Goal: Check status: Check status

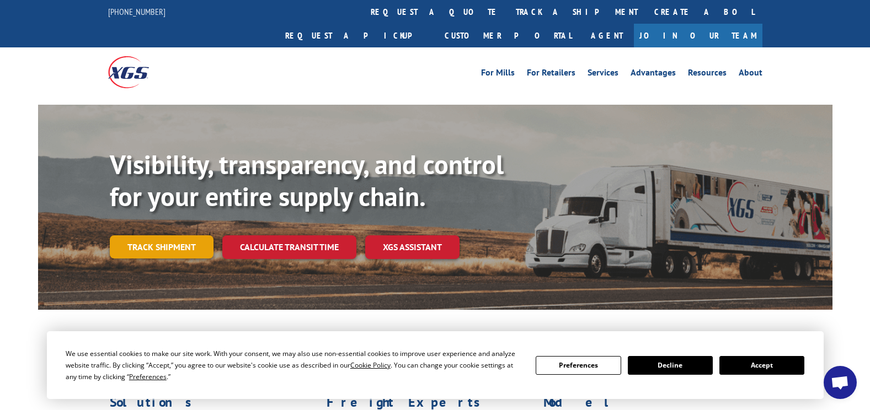
click at [160, 236] on link "Track shipment" at bounding box center [162, 247] width 104 height 23
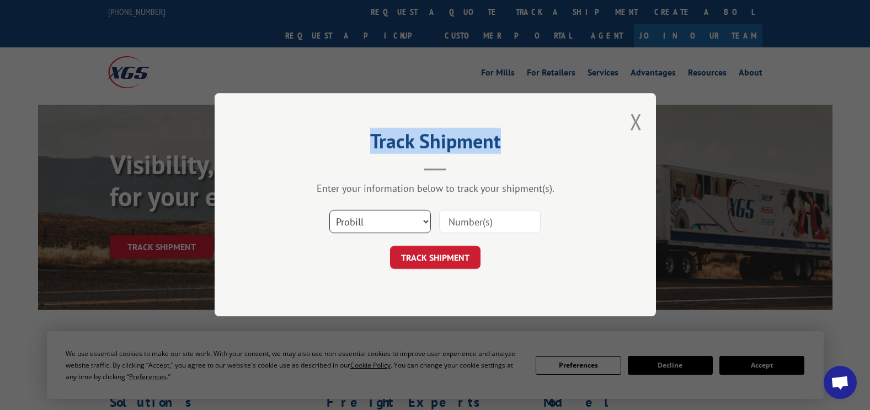
click at [418, 220] on select "Select category... Probill BOL PO" at bounding box center [380, 222] width 102 height 23
select select "bol"
click at [329, 211] on select "Select category... Probill BOL PO" at bounding box center [380, 222] width 102 height 23
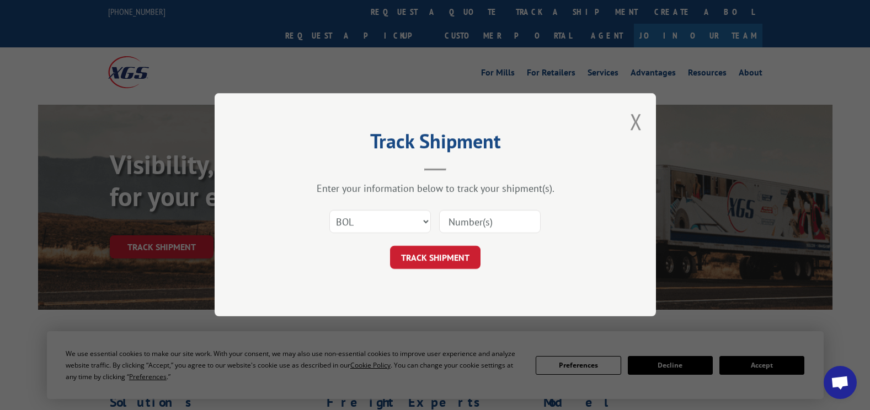
click at [477, 228] on input at bounding box center [490, 222] width 102 height 23
type input "0499920"
click at [437, 258] on button "TRACK SHIPMENT" at bounding box center [435, 258] width 90 height 23
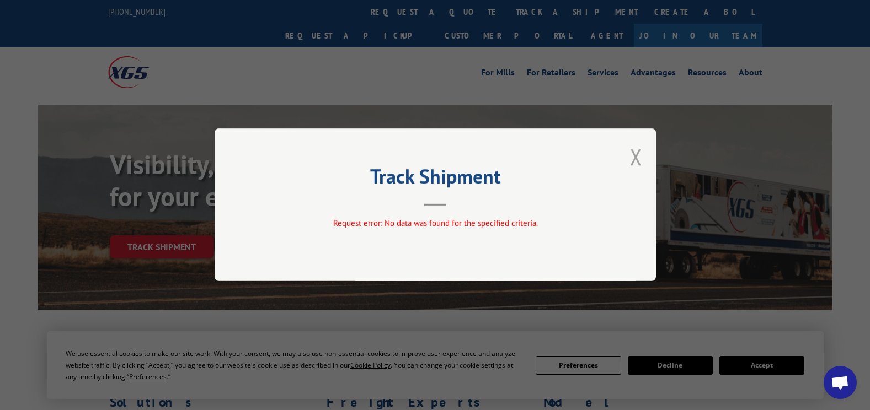
click at [634, 153] on button "Close modal" at bounding box center [636, 156] width 12 height 29
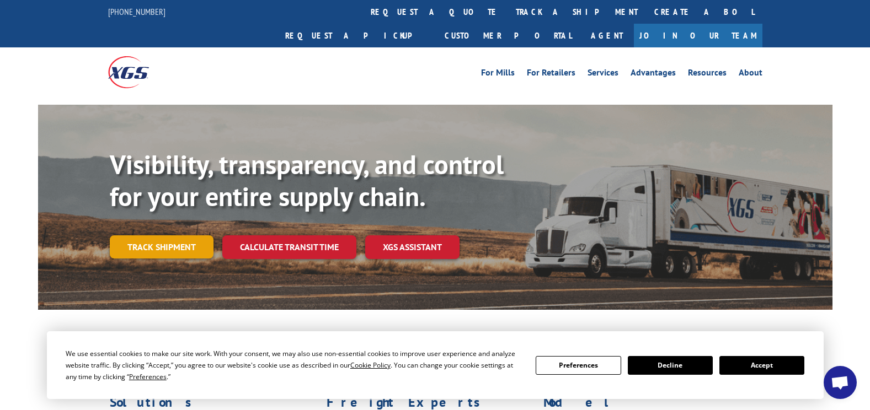
click at [161, 236] on link "Track shipment" at bounding box center [162, 247] width 104 height 23
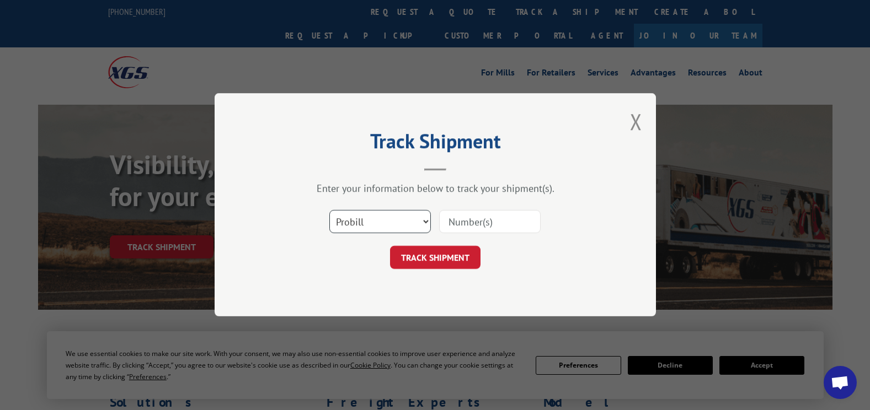
click at [413, 224] on select "Select category... Probill BOL PO" at bounding box center [380, 222] width 102 height 23
select select "po"
click at [329, 211] on select "Select category... Probill BOL PO" at bounding box center [380, 222] width 102 height 23
click at [460, 221] on input at bounding box center [490, 222] width 102 height 23
type input "i107554"
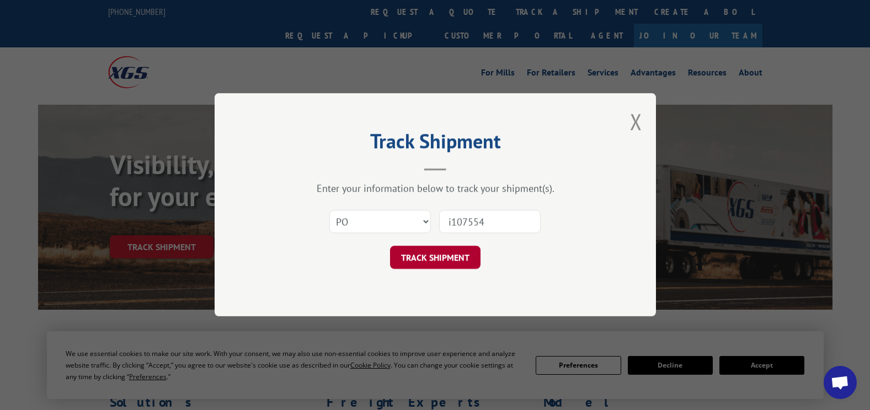
click at [450, 264] on button "TRACK SHIPMENT" at bounding box center [435, 258] width 90 height 23
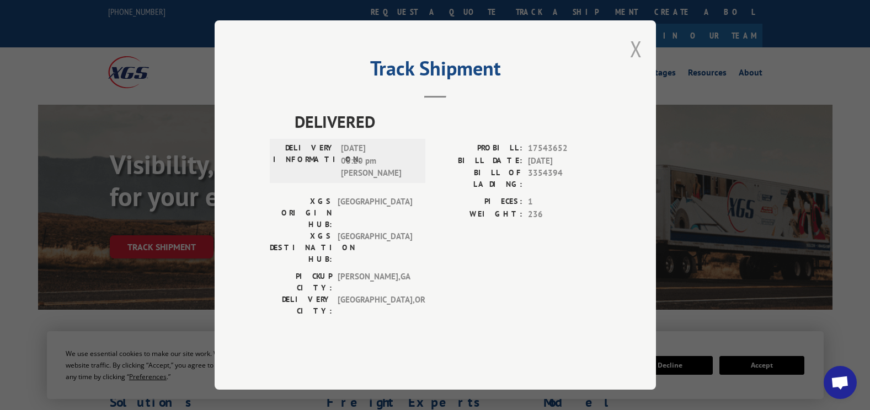
click at [637, 63] on button "Close modal" at bounding box center [636, 48] width 12 height 29
